Goal: Information Seeking & Learning: Learn about a topic

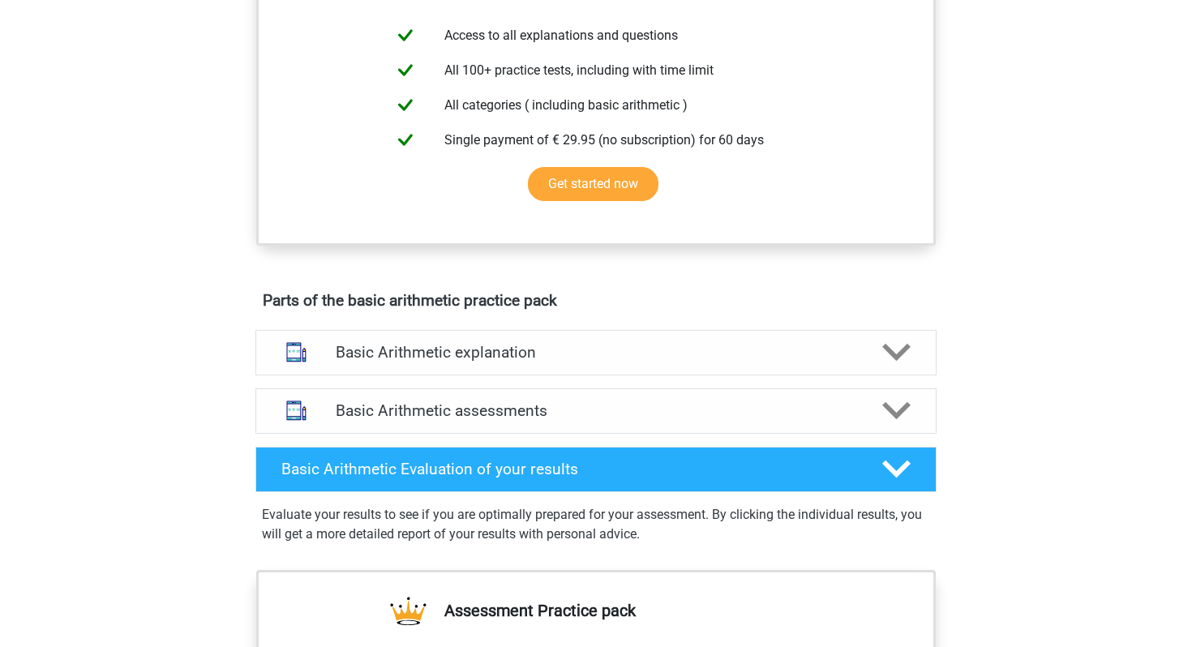
scroll to position [601, 0]
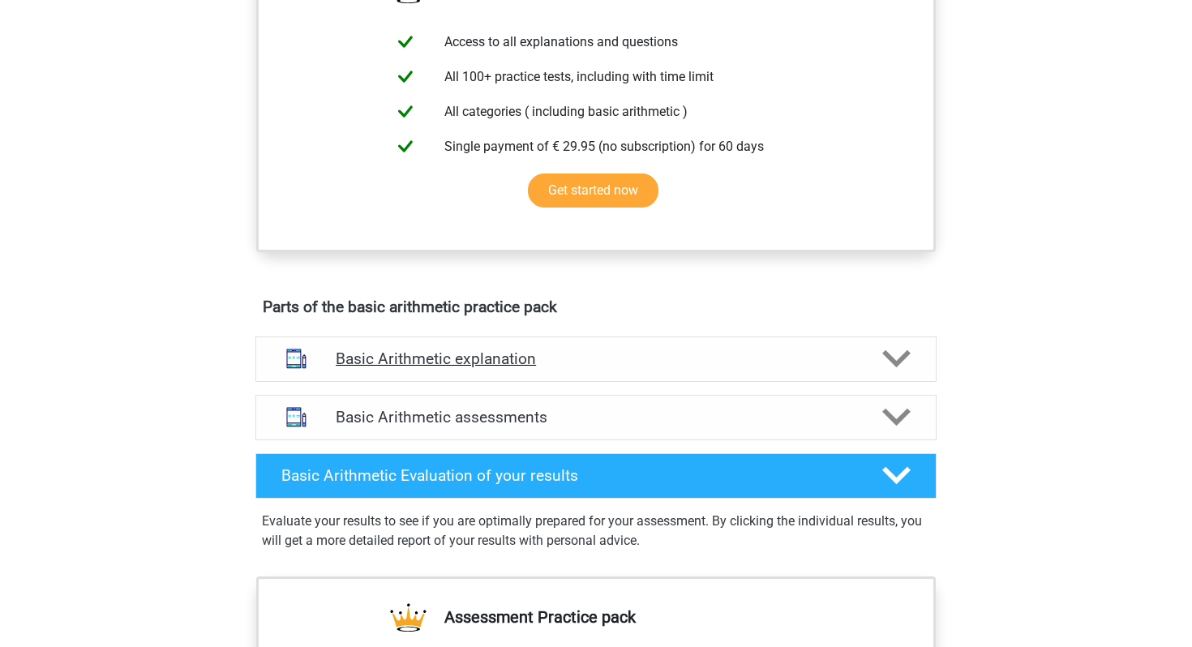
click at [545, 365] on h4 "Basic Arithmetic explanation" at bounding box center [596, 358] width 520 height 19
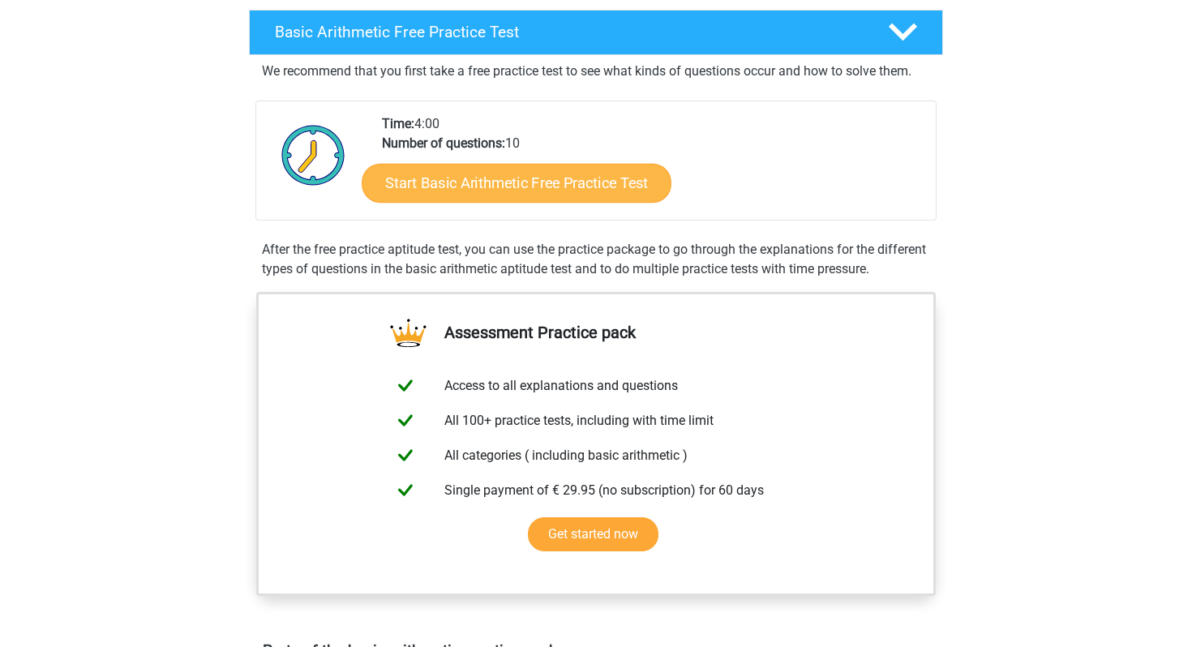
scroll to position [253, 0]
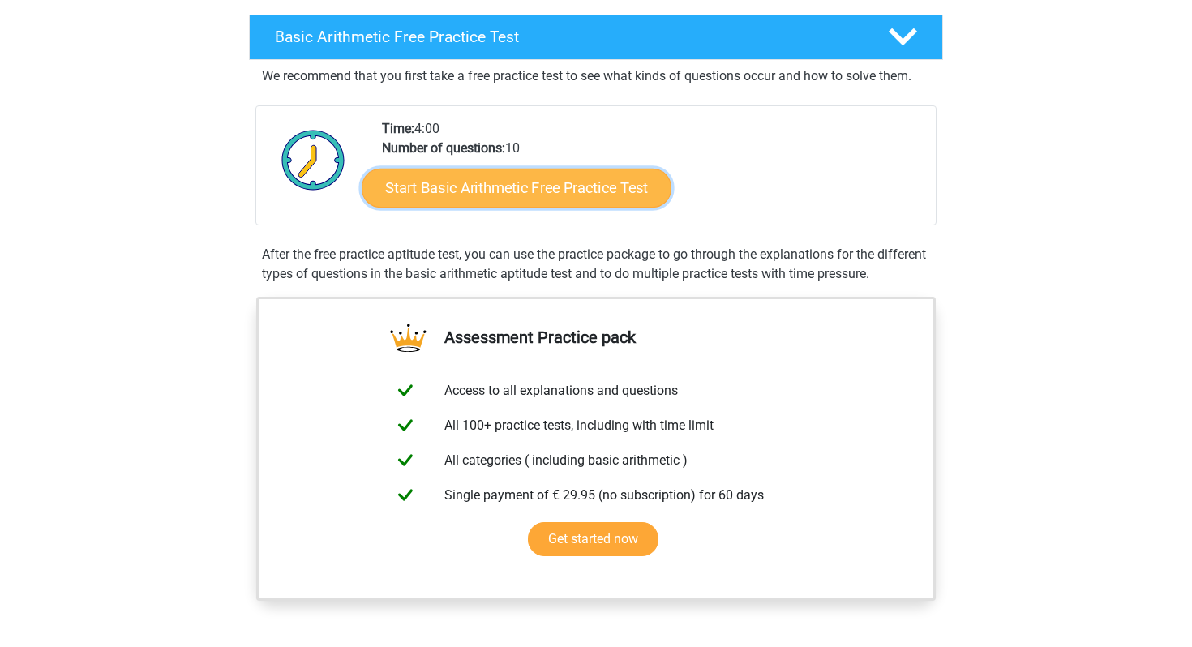
click at [550, 190] on link "Start Basic Arithmetic Free Practice Test" at bounding box center [517, 187] width 310 height 39
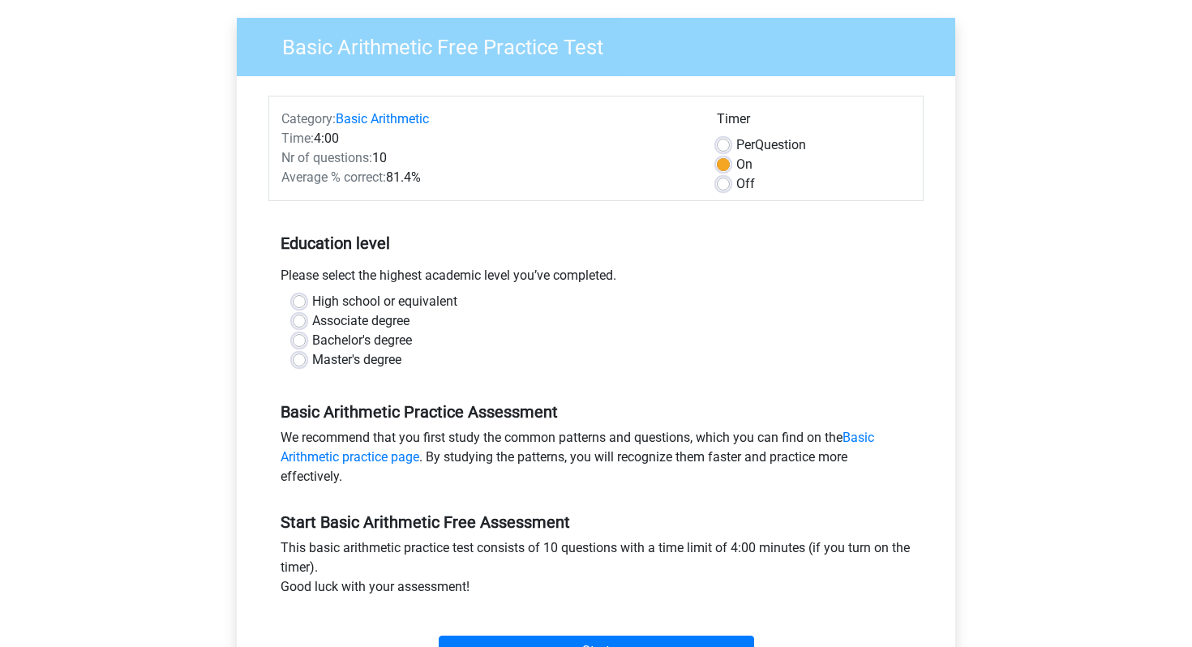
scroll to position [135, 0]
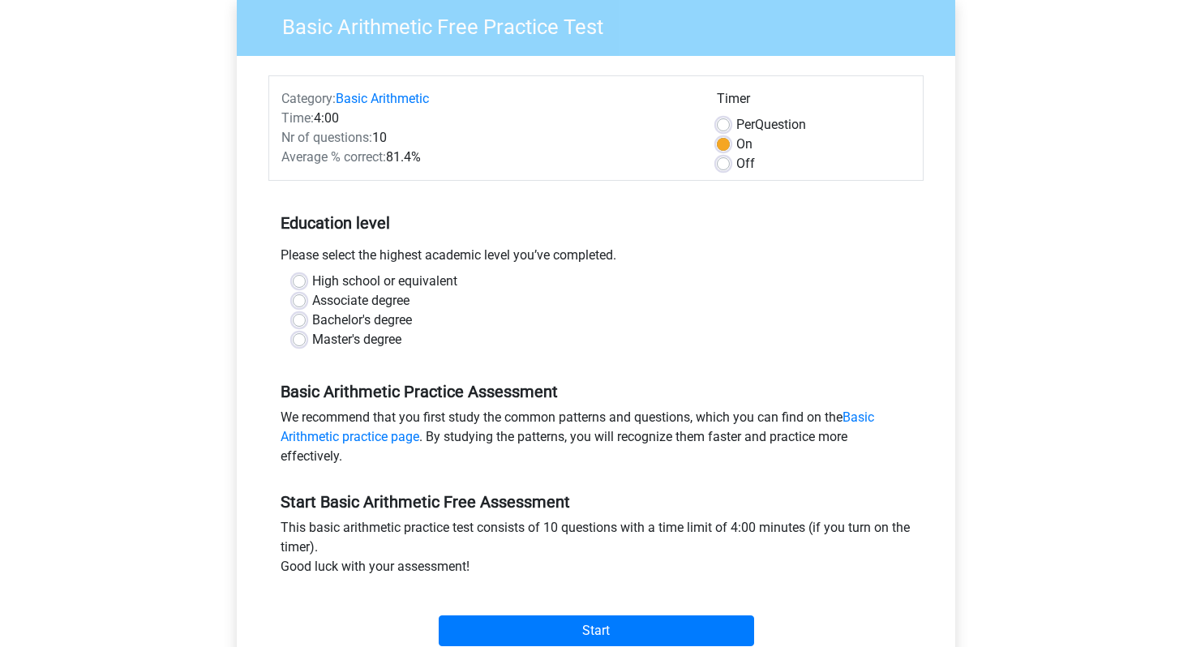
click at [312, 319] on label "Bachelor's degree" at bounding box center [362, 319] width 100 height 19
click at [301, 319] on input "Bachelor's degree" at bounding box center [299, 318] width 13 height 16
radio input "true"
click at [312, 275] on label "High school or equivalent" at bounding box center [384, 281] width 145 height 19
click at [300, 275] on input "High school or equivalent" at bounding box center [299, 280] width 13 height 16
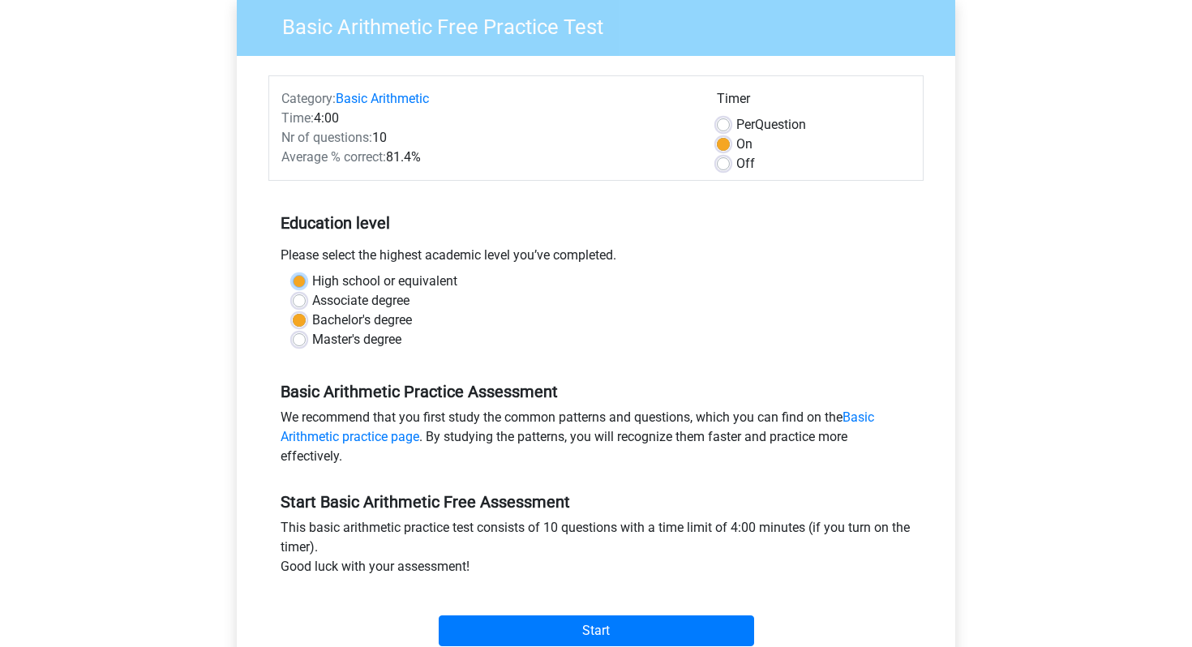
radio input "true"
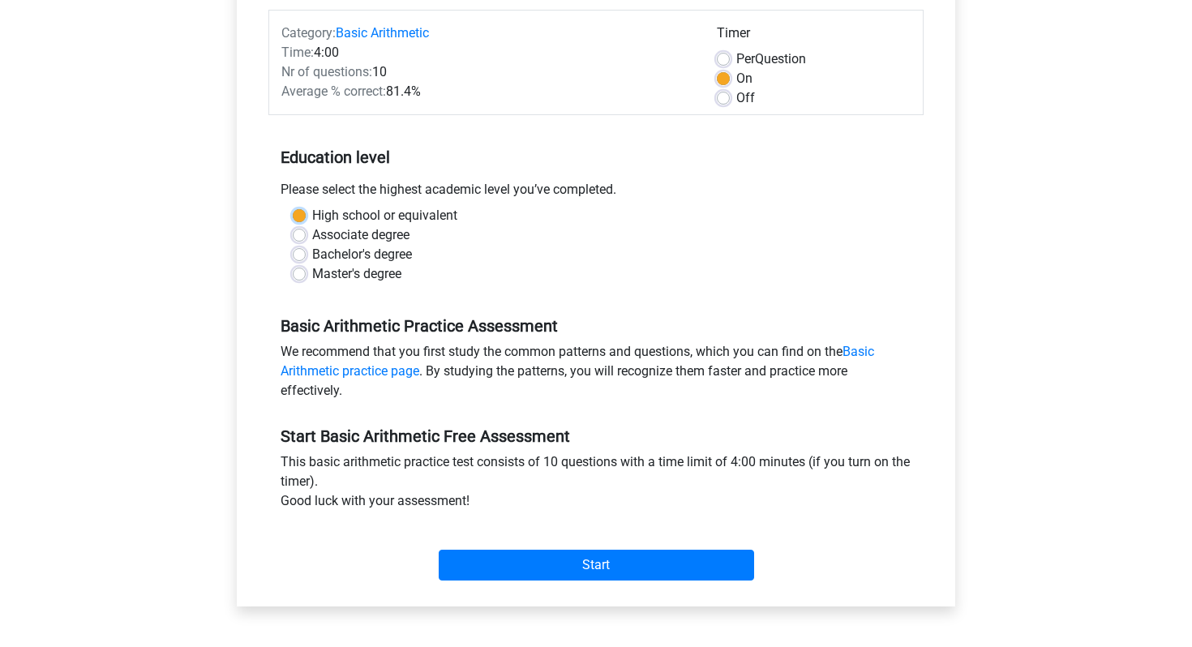
scroll to position [220, 0]
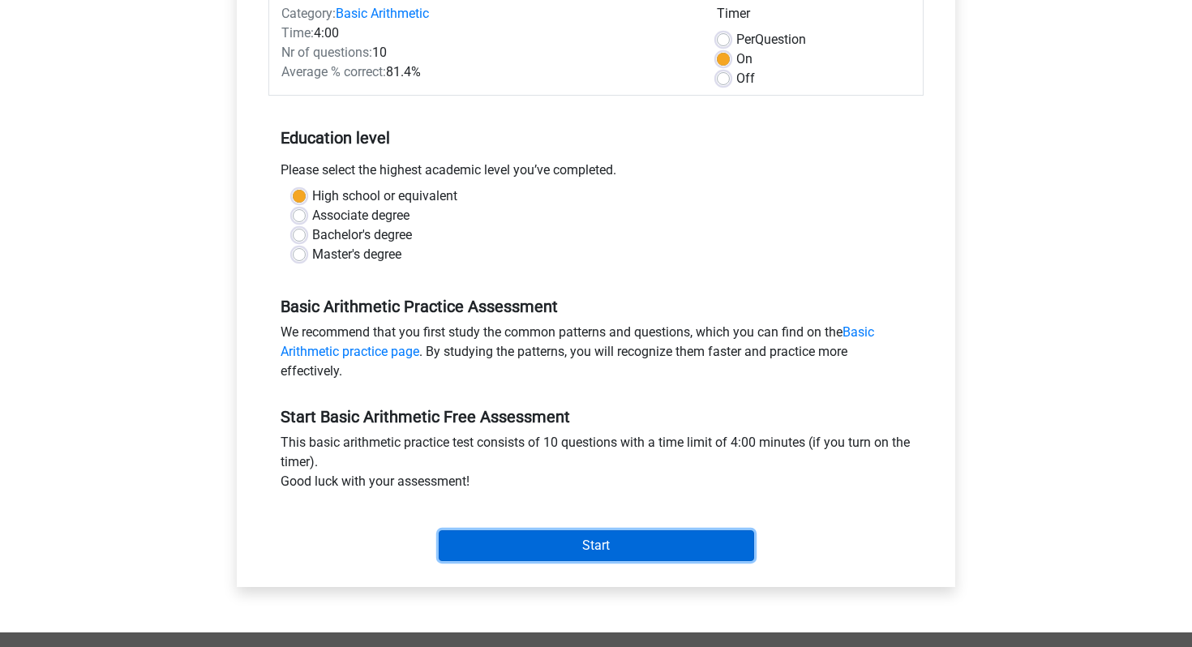
click at [501, 550] on input "Start" at bounding box center [596, 545] width 315 height 31
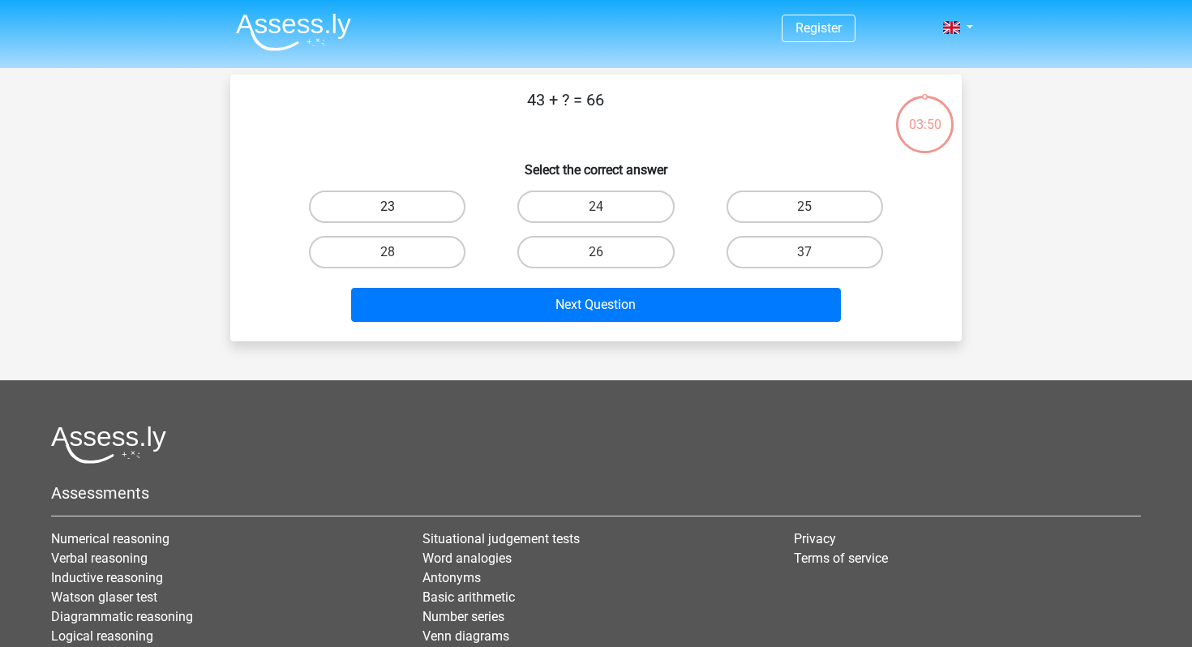
click at [432, 214] on label "23" at bounding box center [387, 206] width 156 height 32
click at [398, 214] on input "23" at bounding box center [392, 212] width 11 height 11
radio input "true"
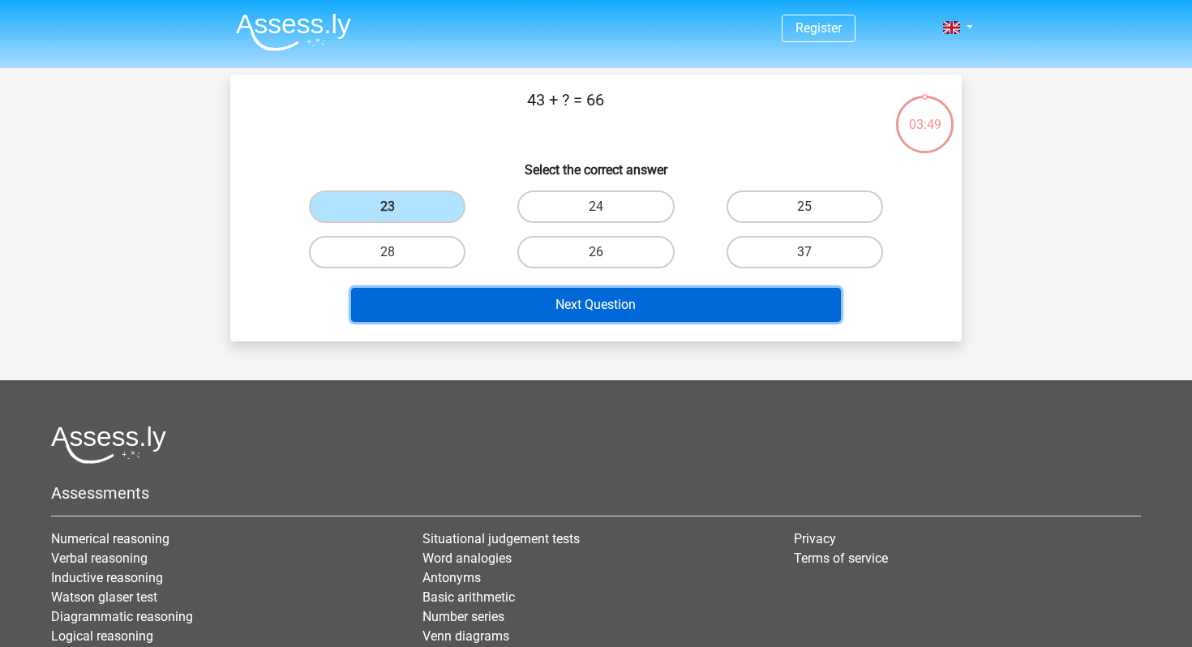
click at [552, 296] on button "Next Question" at bounding box center [596, 305] width 490 height 34
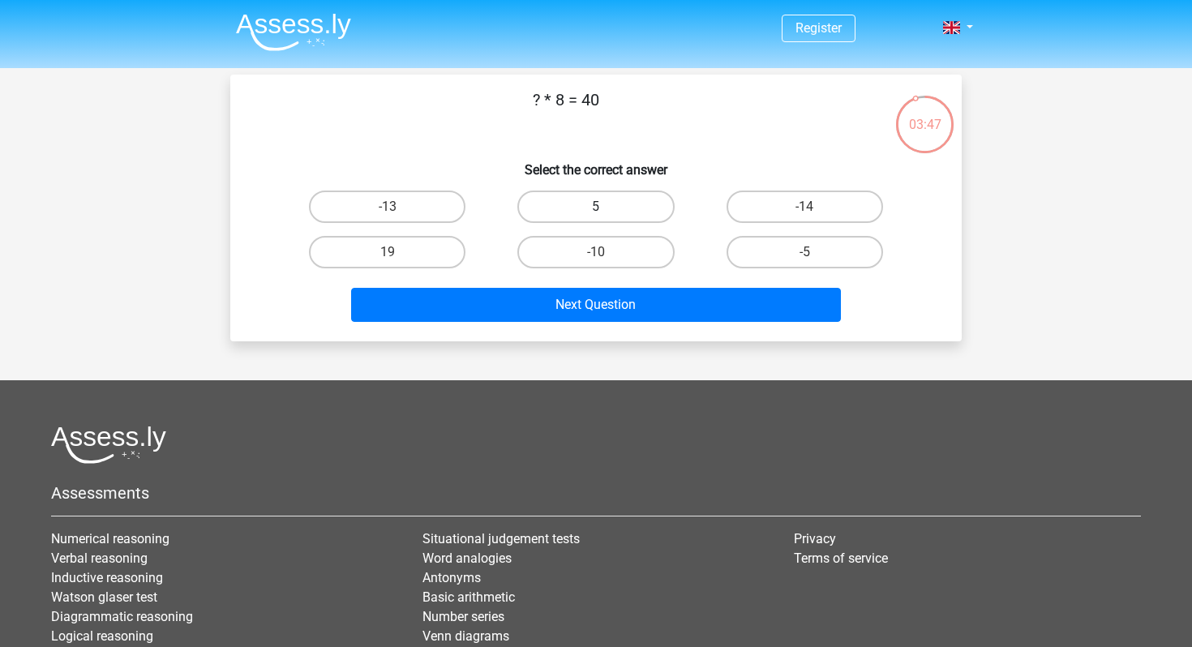
click at [594, 215] on label "5" at bounding box center [595, 206] width 156 height 32
click at [596, 215] on input "5" at bounding box center [601, 212] width 11 height 11
radio input "true"
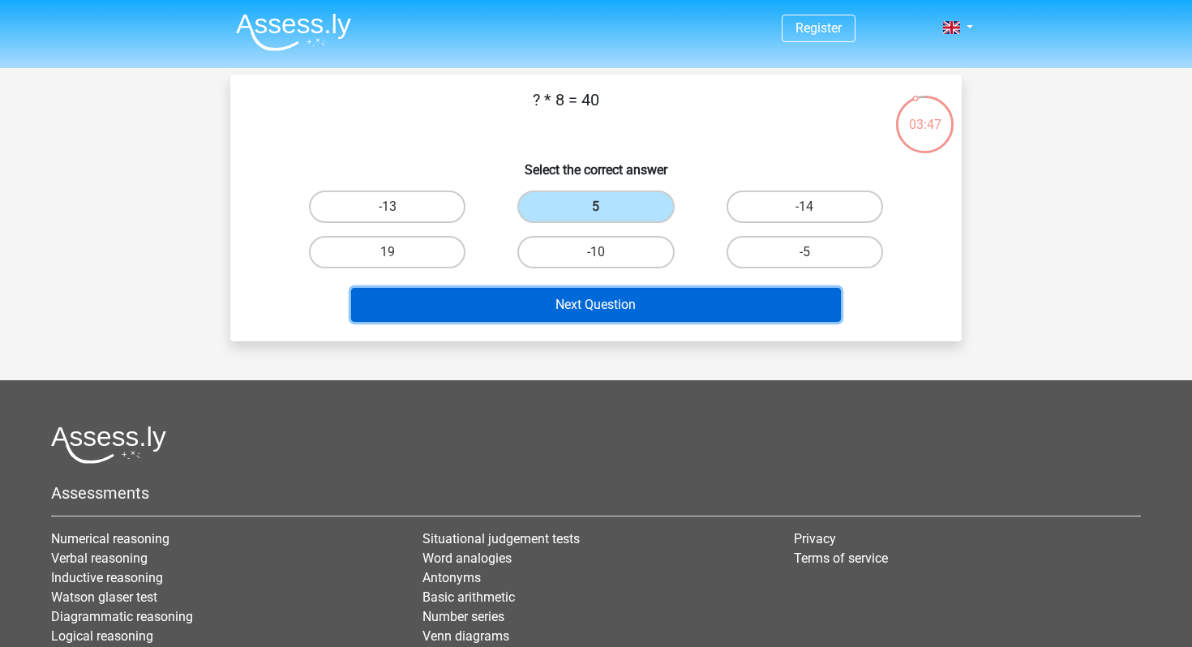
click at [586, 306] on button "Next Question" at bounding box center [596, 305] width 490 height 34
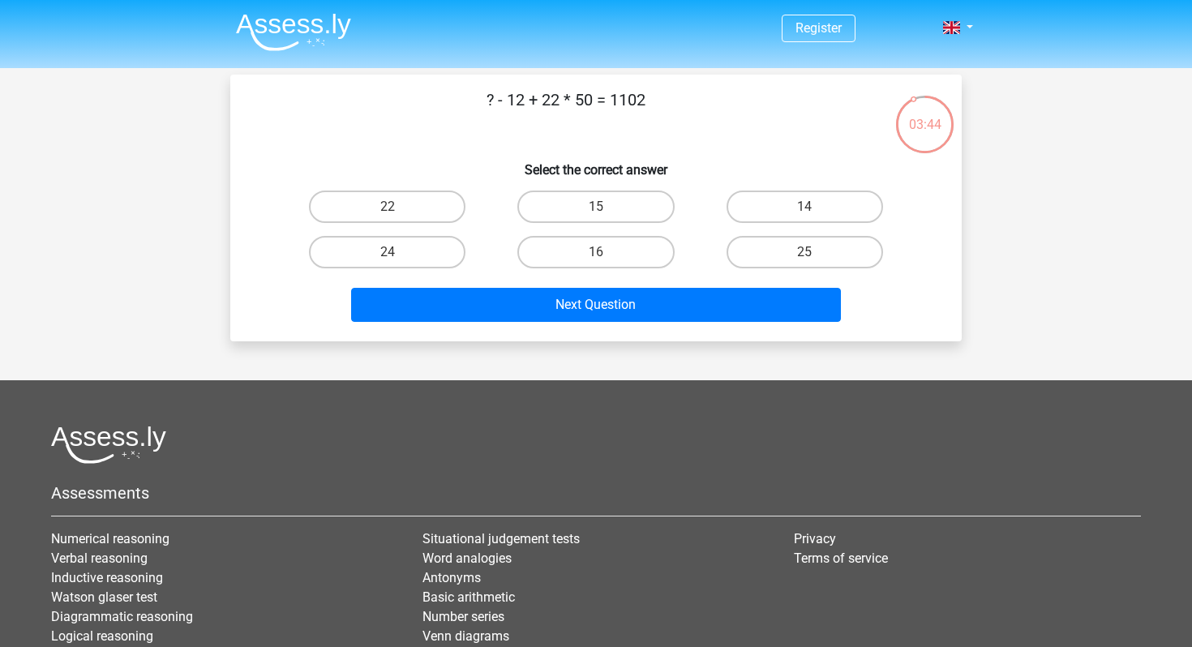
drag, startPoint x: 481, startPoint y: 94, endPoint x: 652, endPoint y: 96, distance: 170.2
click at [653, 95] on p "? - 12 + 22 * 50 = 1102" at bounding box center [565, 112] width 618 height 49
copy p "? - 12 + 22 * 50 = 1102"
click at [593, 133] on p "? - 12 + 22 * 50 = 1102" at bounding box center [565, 112] width 618 height 49
drag, startPoint x: 479, startPoint y: 103, endPoint x: 683, endPoint y: 126, distance: 205.6
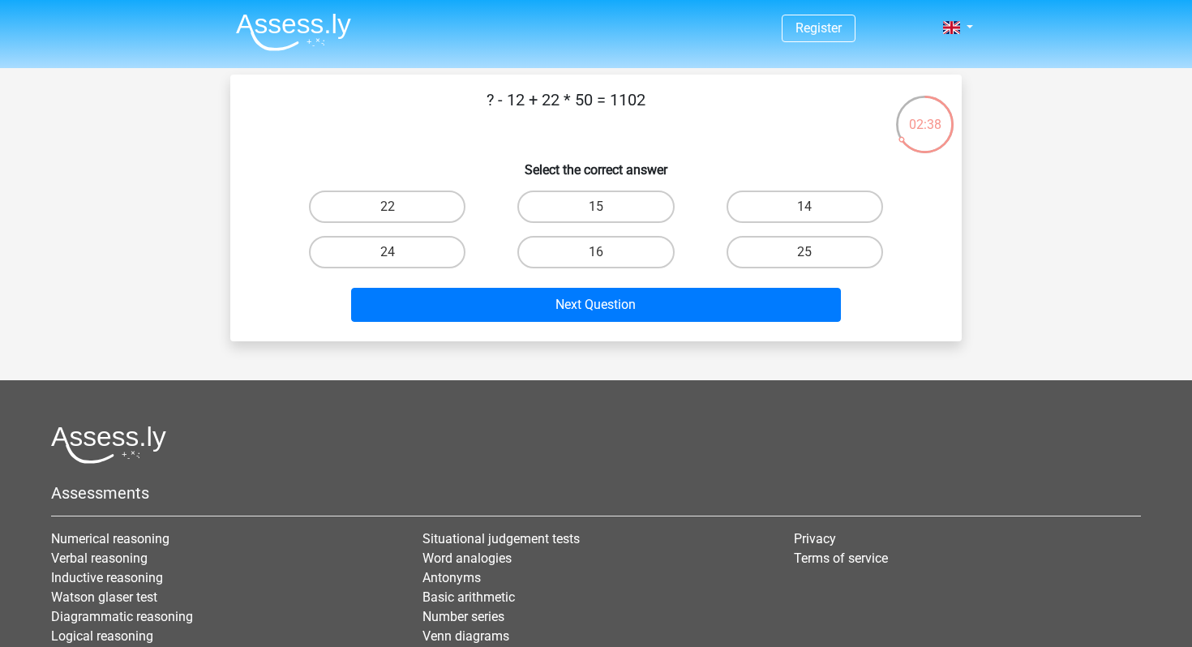
click at [710, 105] on p "? - 12 + 22 * 50 = 1102" at bounding box center [565, 112] width 618 height 49
copy p "? - 12 + 22 * 50 = 1102"
click at [605, 135] on p "? - 12 + 22 * 50 = 1102" at bounding box center [565, 112] width 618 height 49
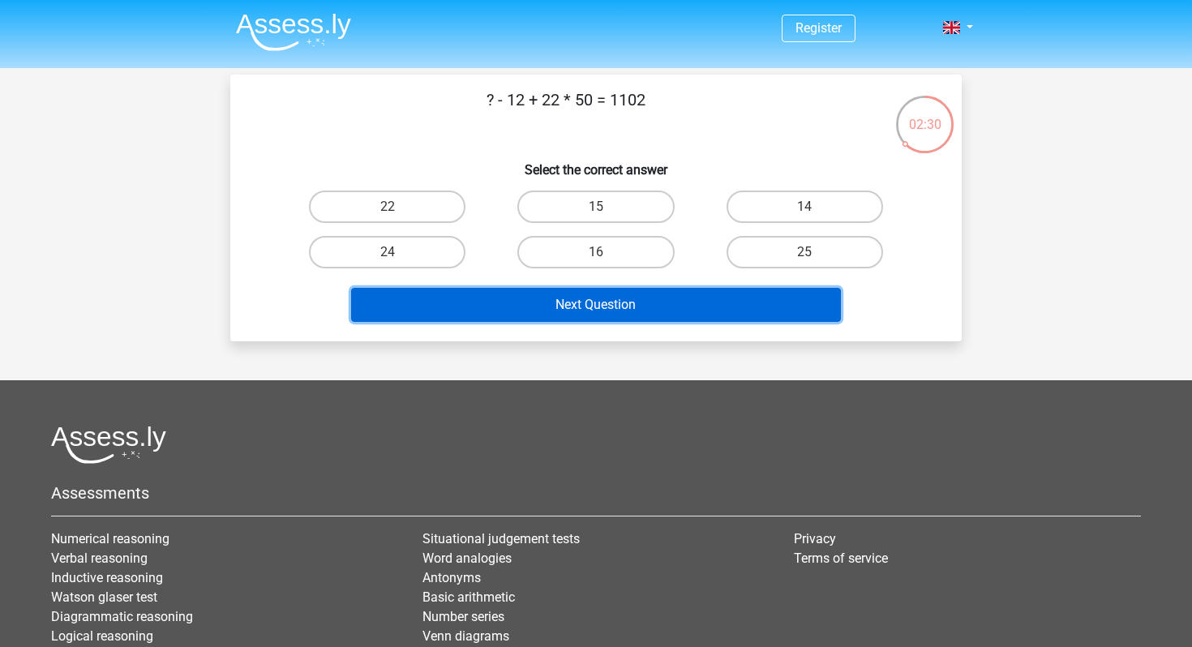
click at [598, 315] on button "Next Question" at bounding box center [596, 305] width 490 height 34
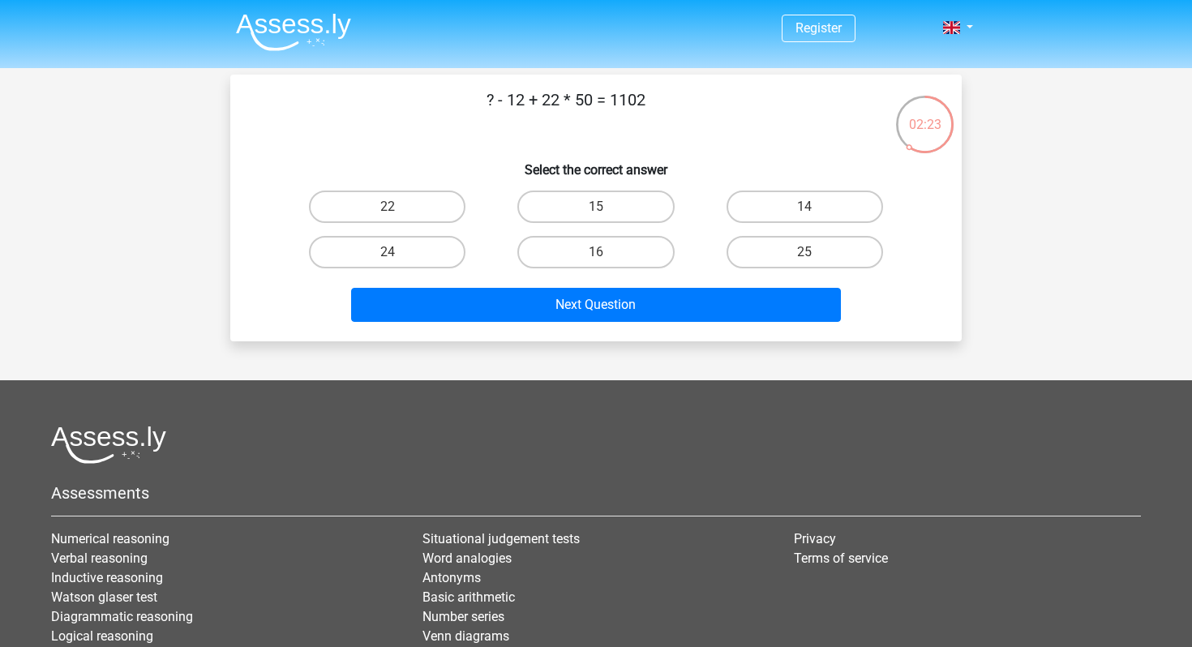
click at [576, 156] on h6 "Select the correct answer" at bounding box center [595, 163] width 679 height 28
click at [810, 208] on input "14" at bounding box center [809, 212] width 11 height 11
radio input "true"
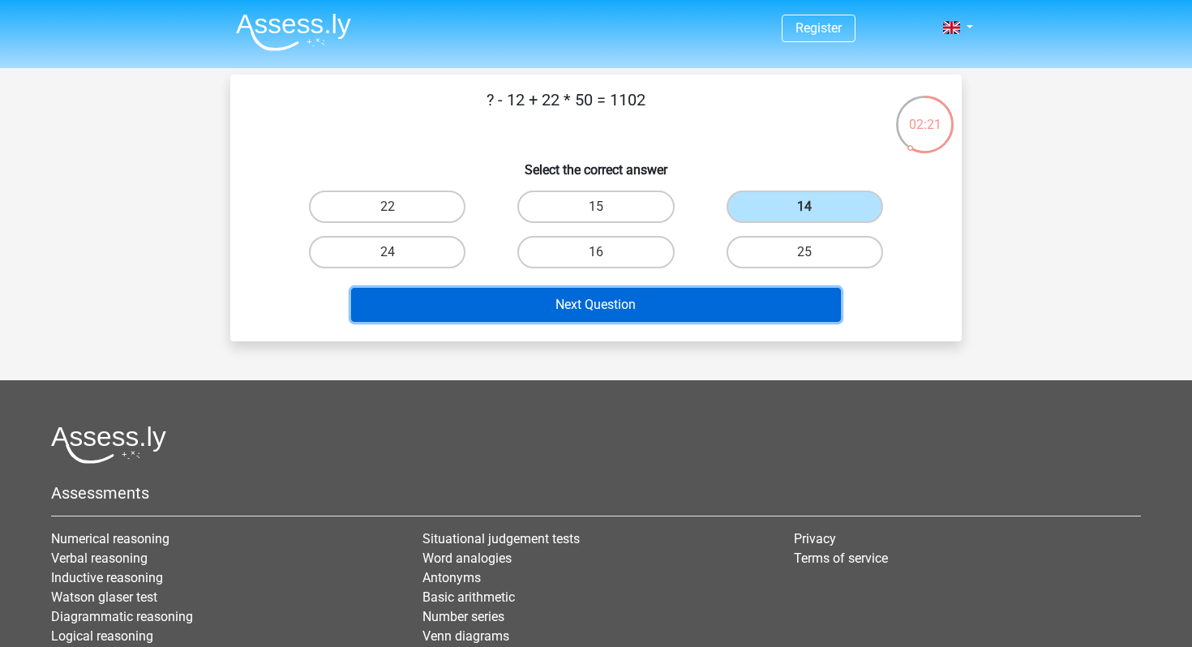
click at [663, 296] on button "Next Question" at bounding box center [596, 305] width 490 height 34
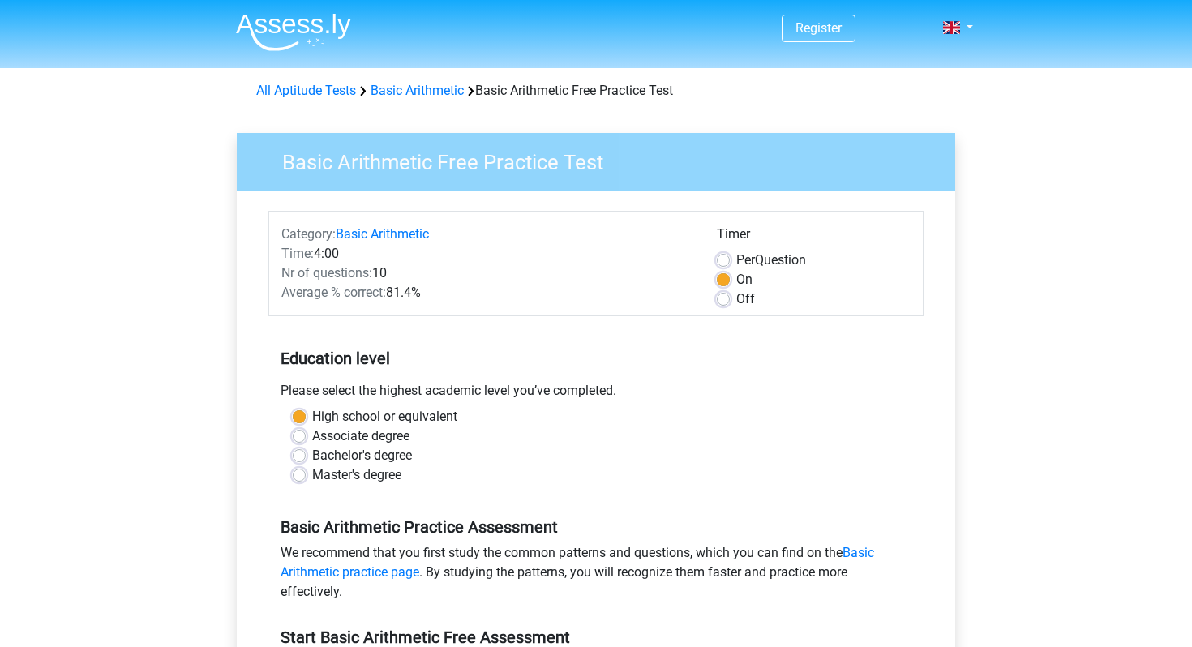
scroll to position [220, 0]
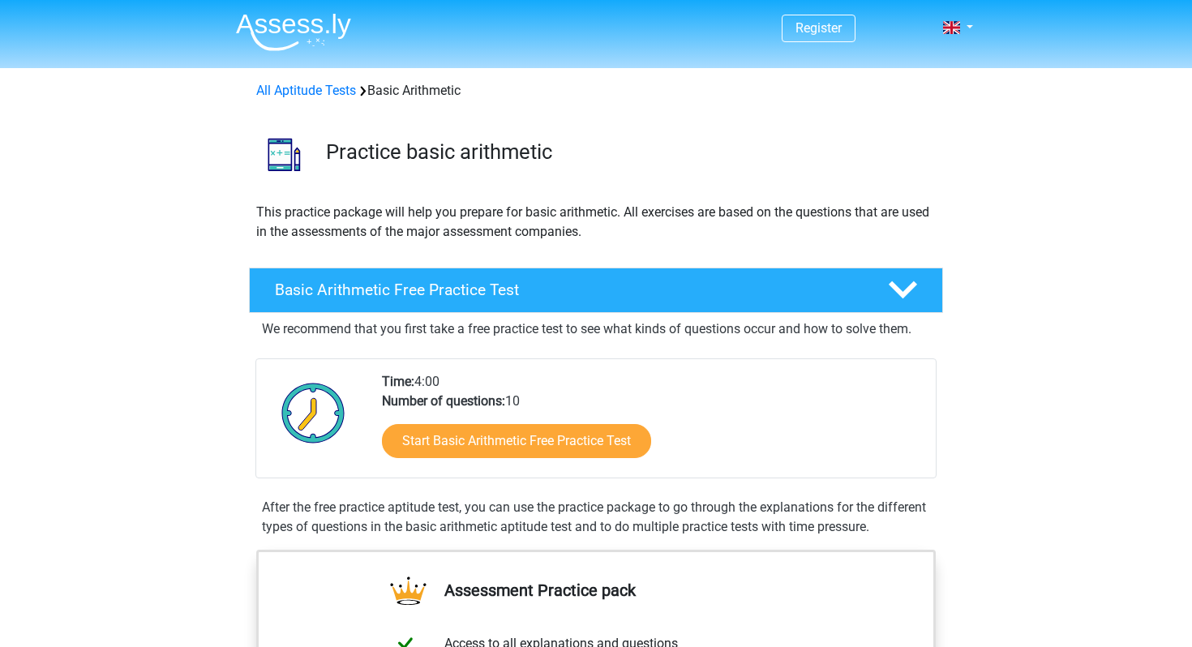
scroll to position [253, 0]
